Goal: Task Accomplishment & Management: Manage account settings

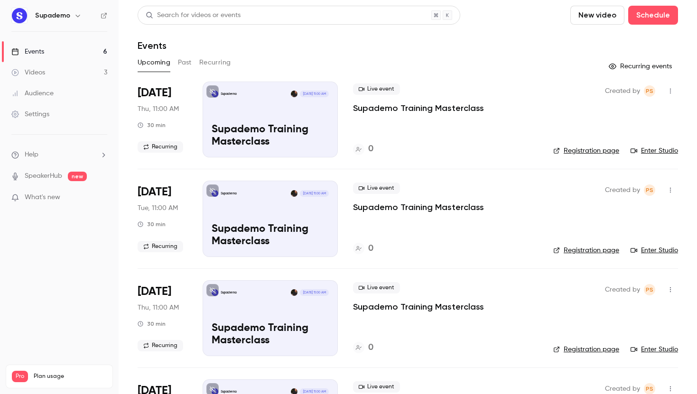
click at [60, 70] on link "Videos 3" at bounding box center [59, 72] width 119 height 21
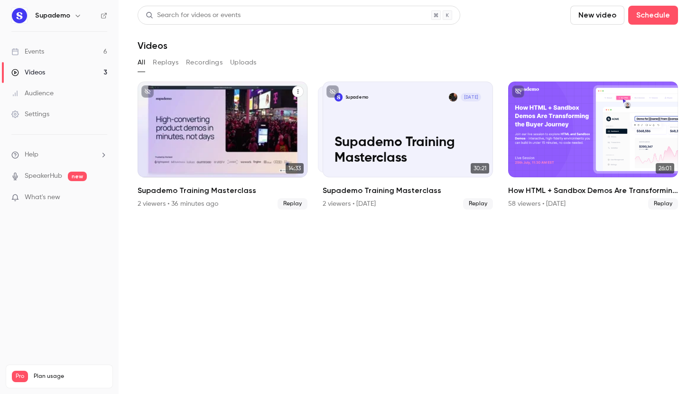
click at [301, 90] on button "Supademo Training Masterclass" at bounding box center [297, 91] width 11 height 11
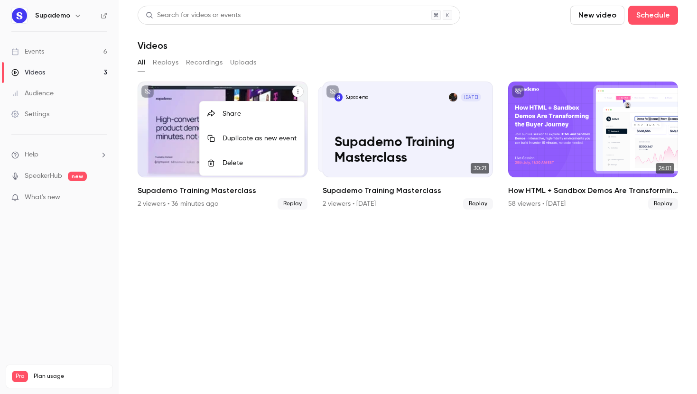
click at [246, 161] on div "Delete" at bounding box center [259, 162] width 74 height 9
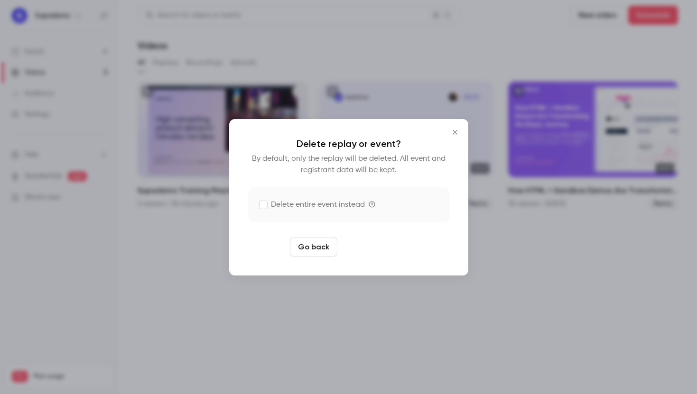
click at [371, 251] on button "Delete replay" at bounding box center [374, 247] width 66 height 19
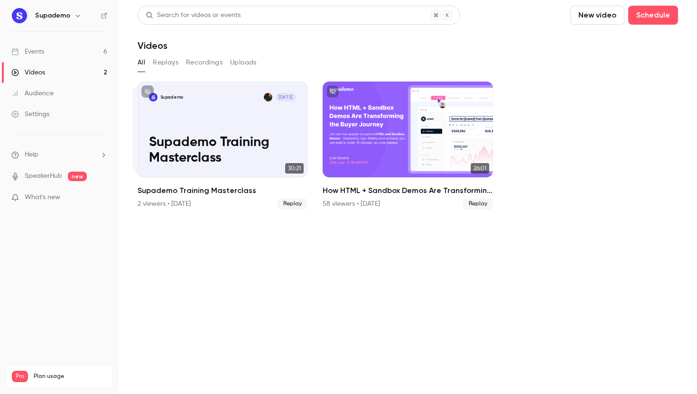
click at [70, 56] on link "Events 6" at bounding box center [59, 51] width 119 height 21
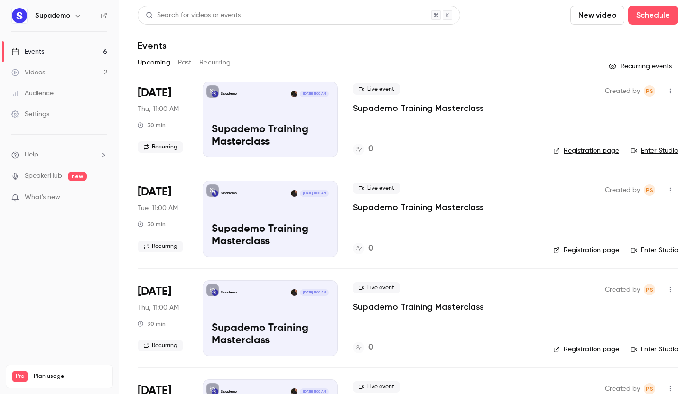
click at [52, 178] on link "SpeakerHub" at bounding box center [43, 176] width 37 height 10
click at [47, 198] on span "What's new" at bounding box center [43, 198] width 36 height 10
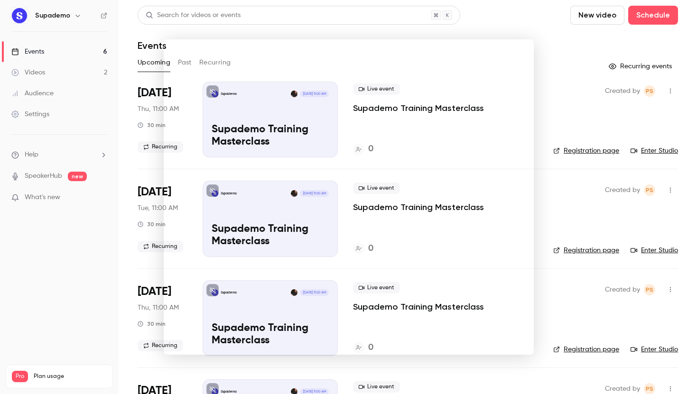
click at [555, 76] on div at bounding box center [348, 197] width 697 height 394
